Goal: Transaction & Acquisition: Purchase product/service

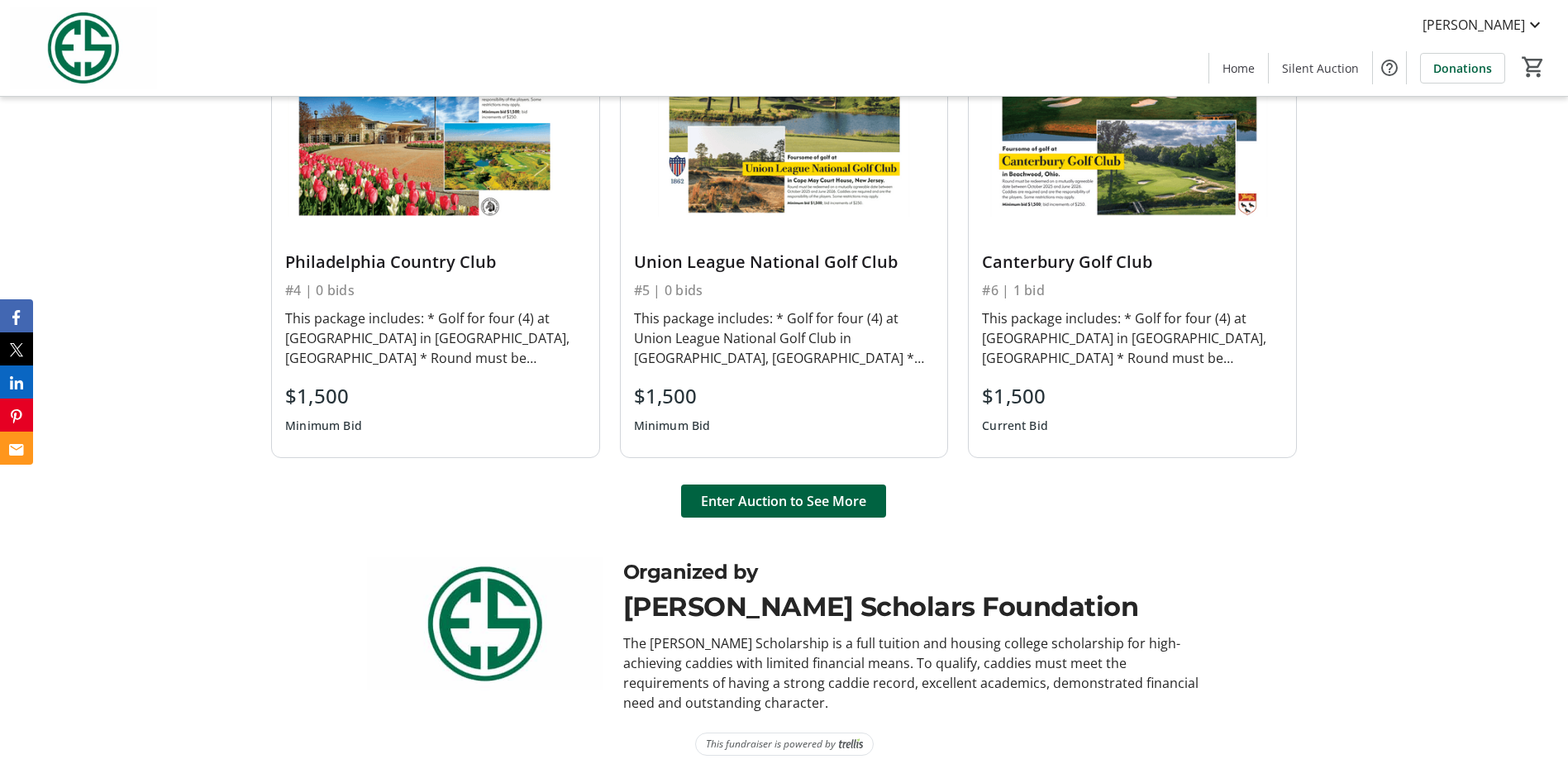
scroll to position [1251, 0]
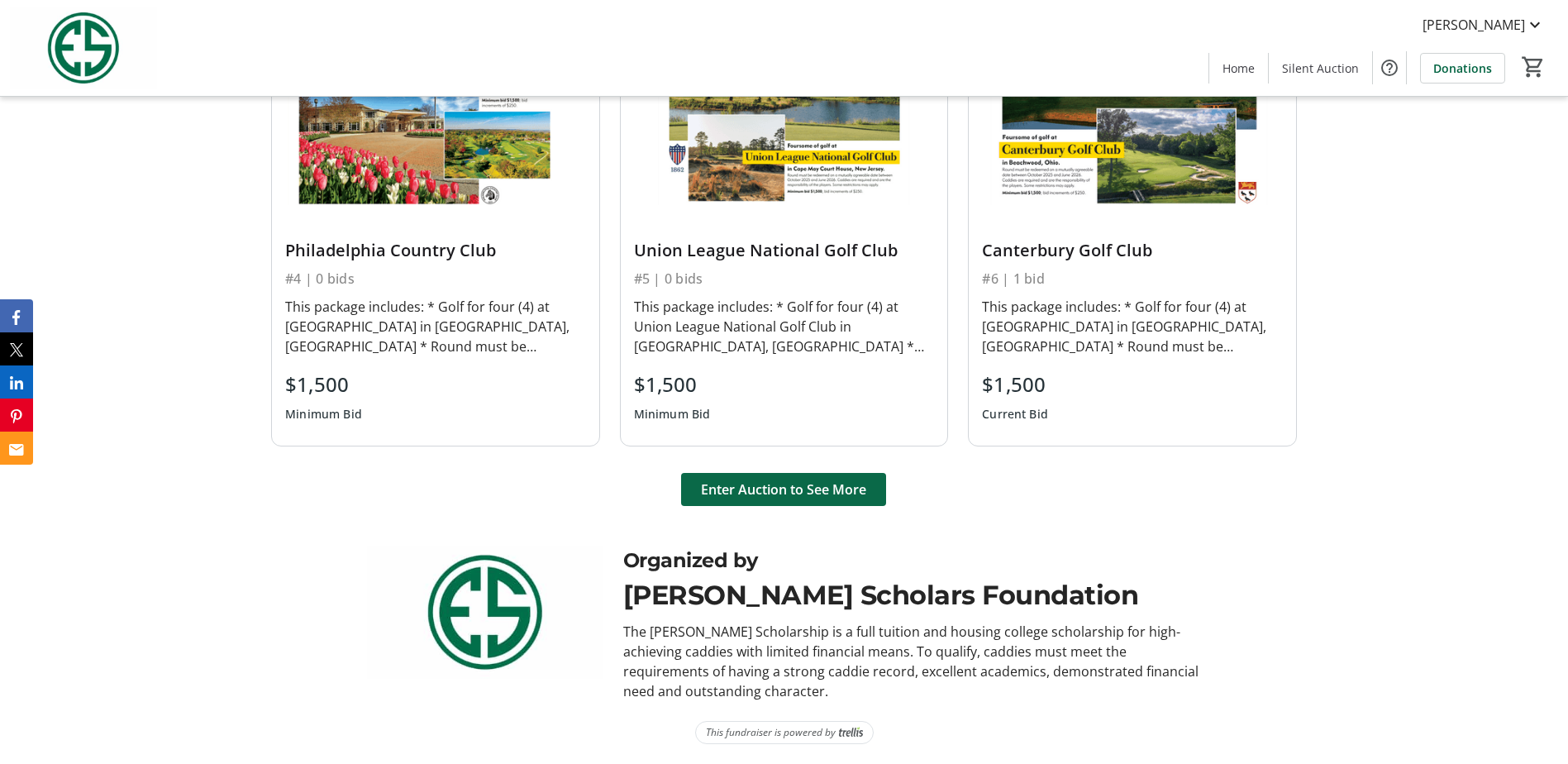
click at [791, 496] on span "Enter Auction to See More" at bounding box center [784, 489] width 165 height 20
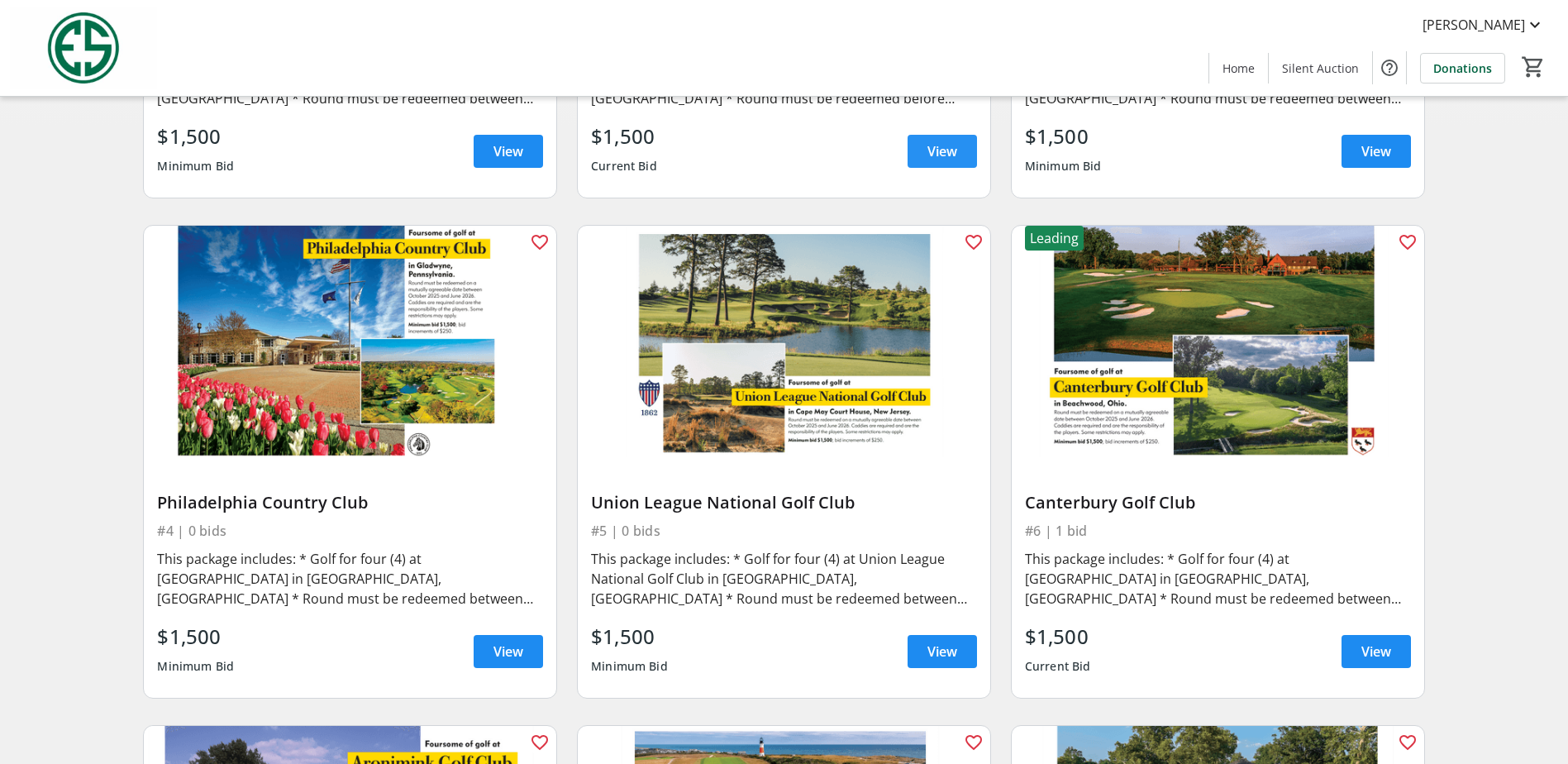
scroll to position [496, 0]
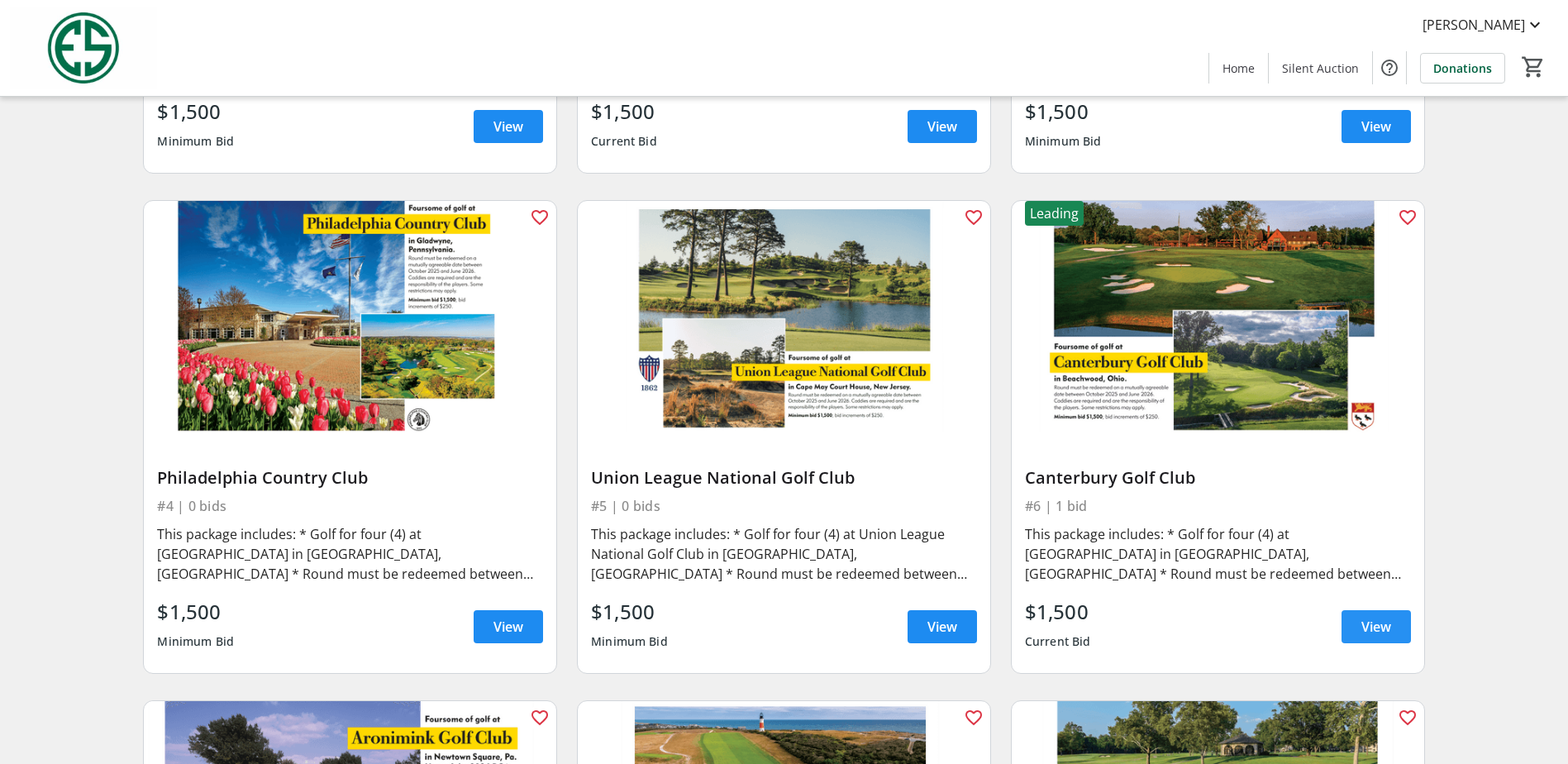
click at [1383, 630] on span "View" at bounding box center [1377, 627] width 30 height 20
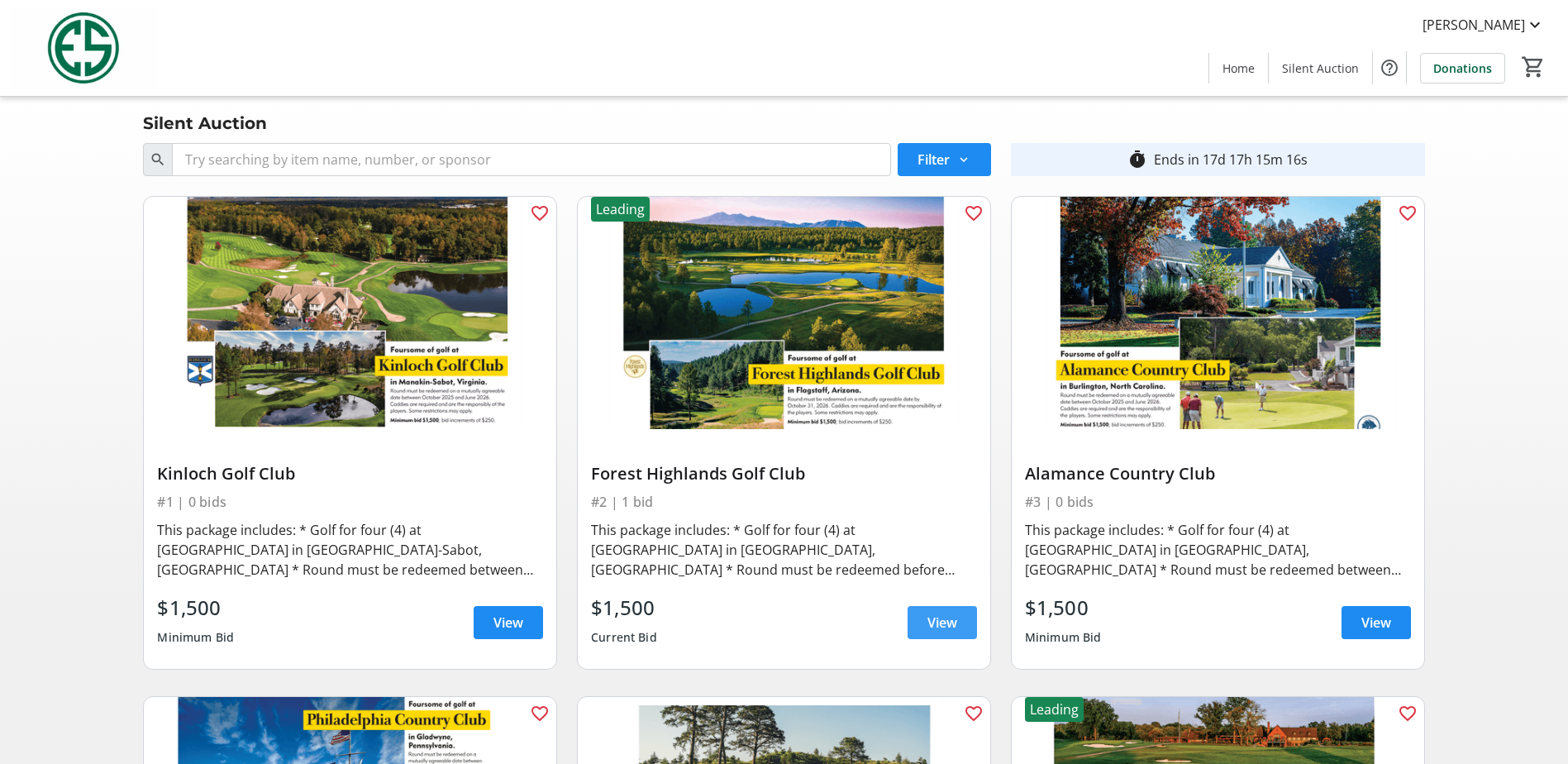
click at [946, 626] on span "View" at bounding box center [942, 622] width 30 height 20
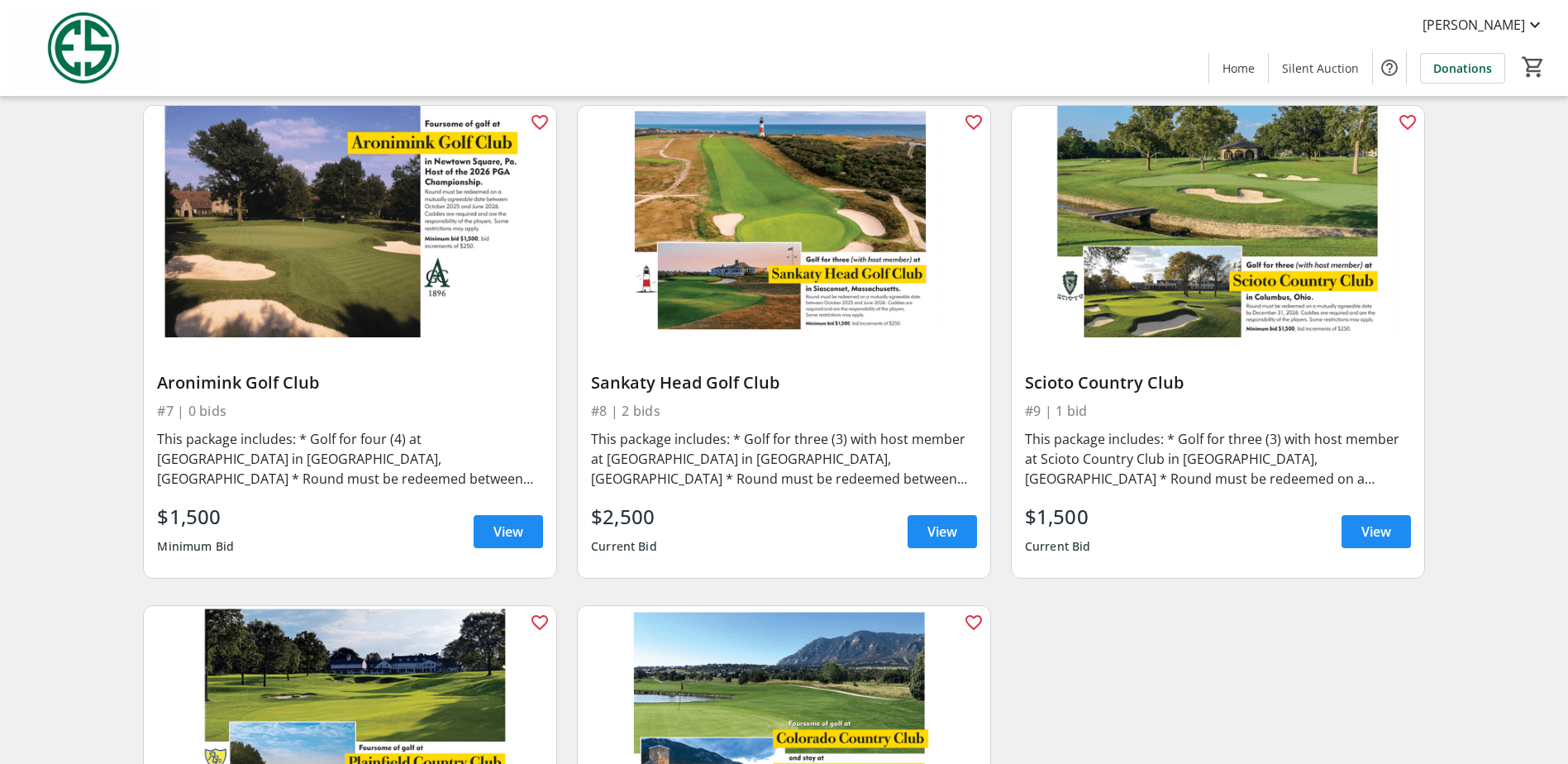
scroll to position [1145, 0]
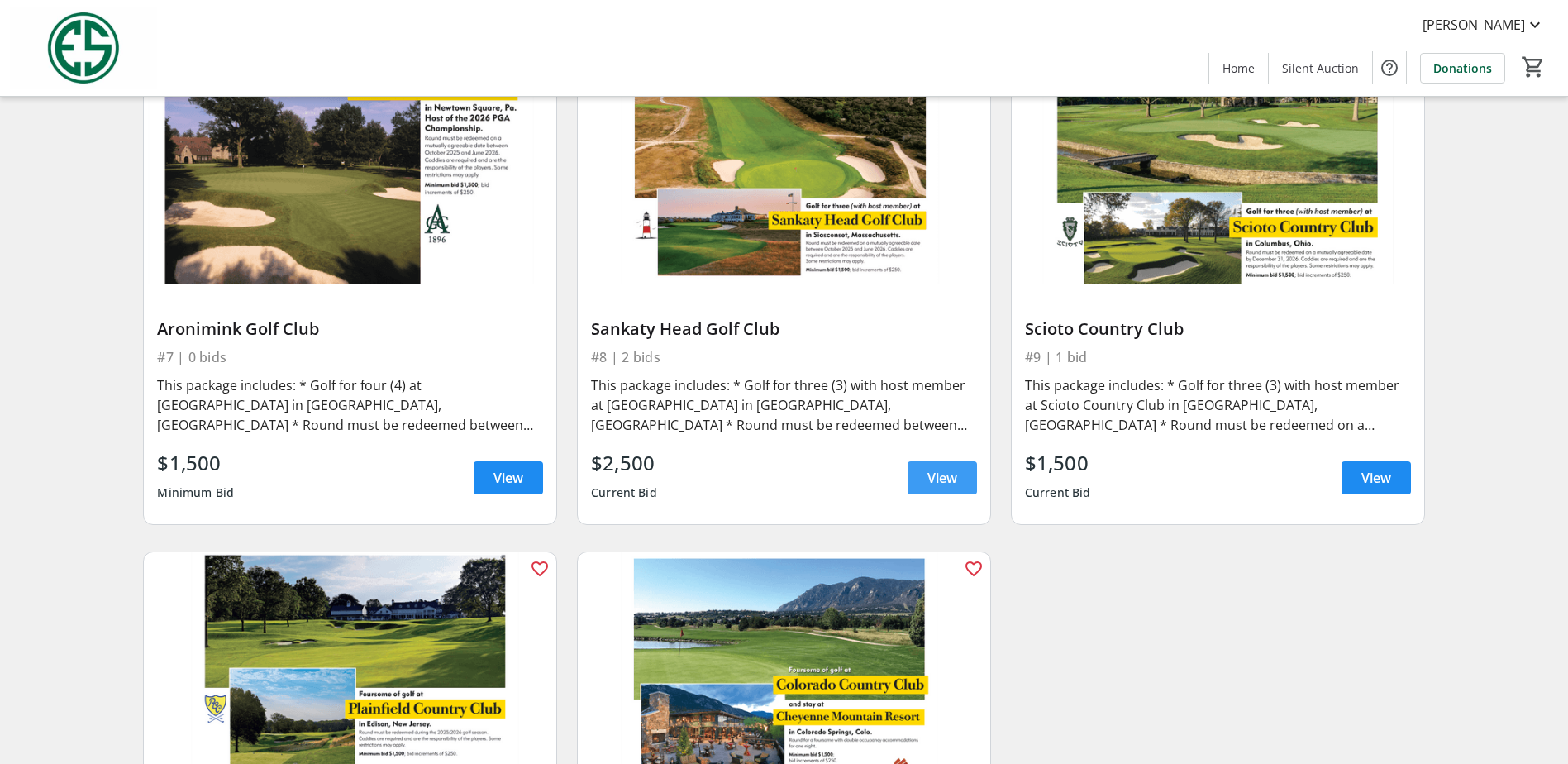
click at [934, 481] on span "View" at bounding box center [942, 478] width 30 height 20
